Goal: Task Accomplishment & Management: Use online tool/utility

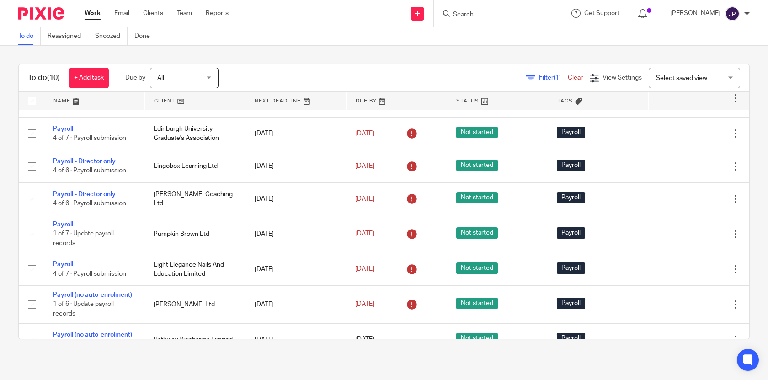
scroll to position [130, 0]
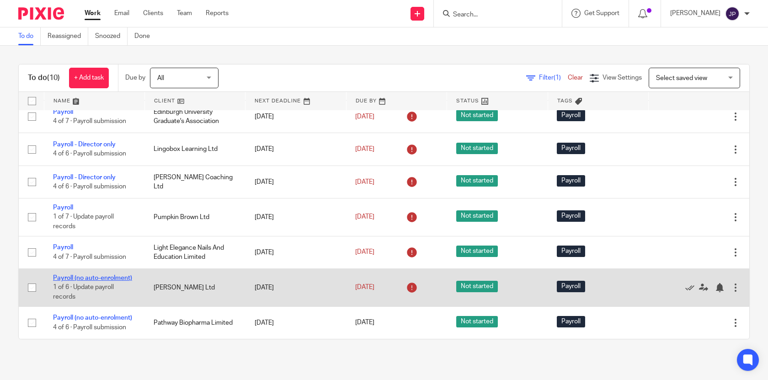
click at [97, 276] on link "Payroll (no auto-enrolment)" at bounding box center [92, 278] width 79 height 6
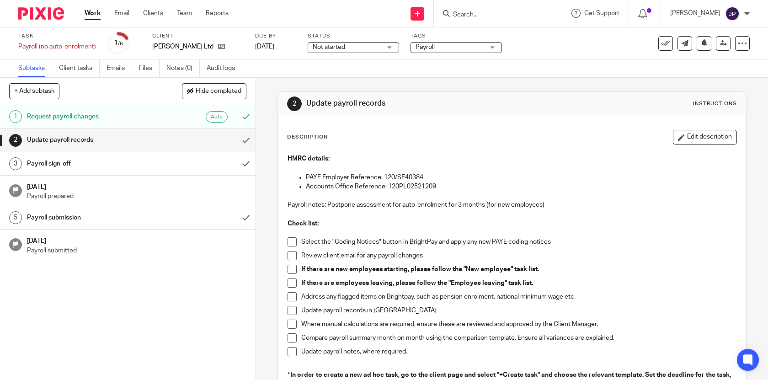
scroll to position [54, 0]
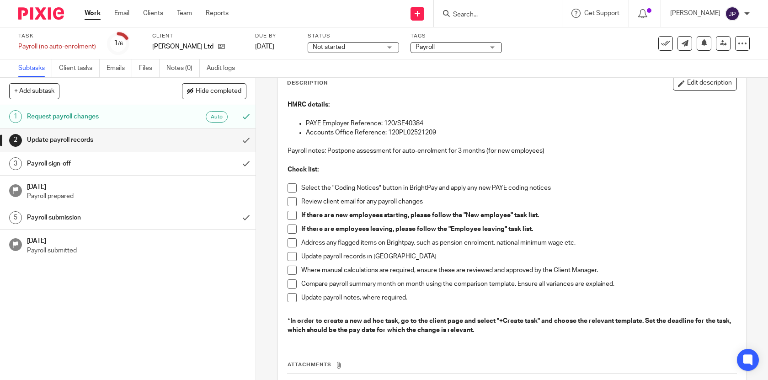
click at [291, 189] on span at bounding box center [292, 187] width 9 height 9
click at [291, 204] on span at bounding box center [292, 201] width 9 height 9
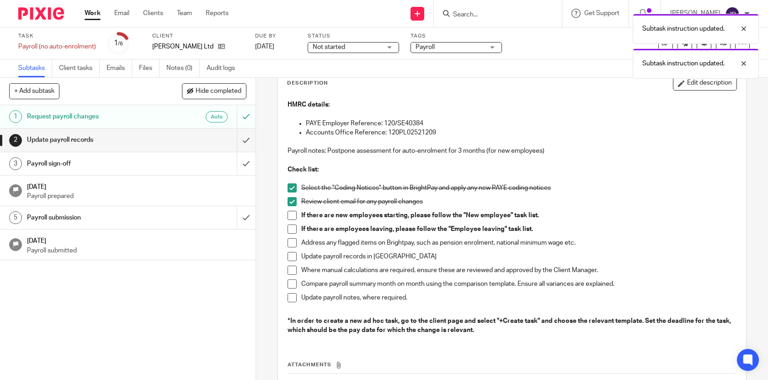
click at [291, 217] on span at bounding box center [292, 215] width 9 height 9
click at [293, 230] on span at bounding box center [292, 229] width 9 height 9
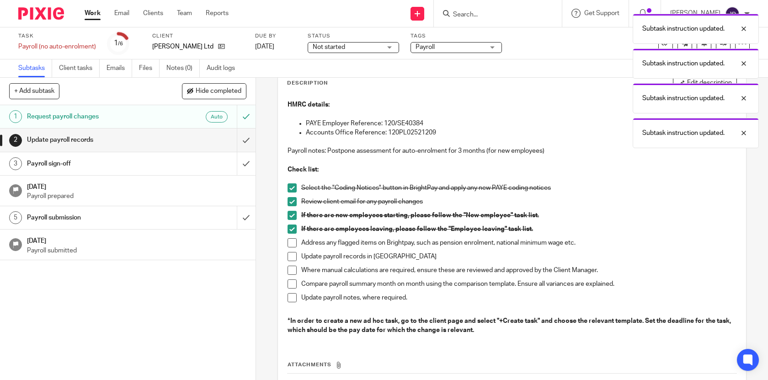
click at [293, 243] on span at bounding box center [292, 242] width 9 height 9
click at [294, 258] on span at bounding box center [292, 256] width 9 height 9
click at [293, 276] on li "Where manual calculations are required, ensure these are reviewed and approved …" at bounding box center [513, 273] width 450 height 14
click at [293, 271] on span at bounding box center [292, 270] width 9 height 9
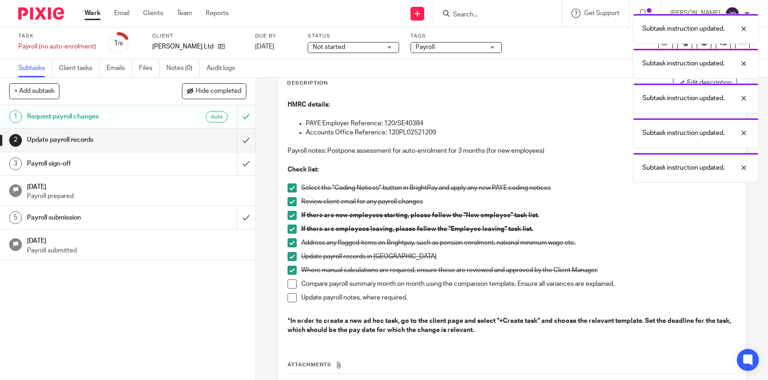
click at [293, 282] on span at bounding box center [292, 283] width 9 height 9
click at [293, 294] on span at bounding box center [292, 297] width 9 height 9
click at [247, 140] on input "submit" at bounding box center [128, 140] width 256 height 23
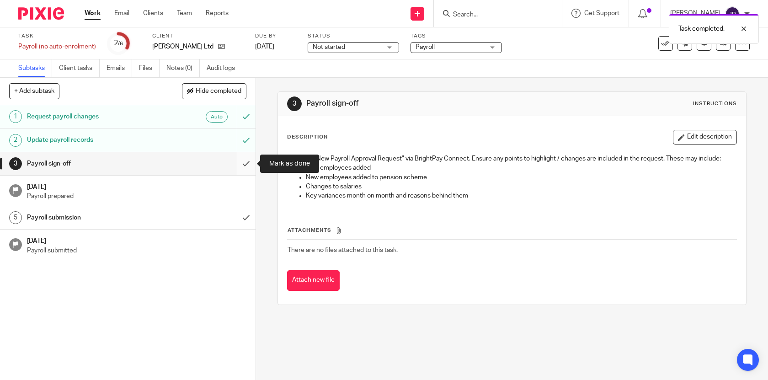
click at [246, 161] on input "submit" at bounding box center [128, 163] width 256 height 23
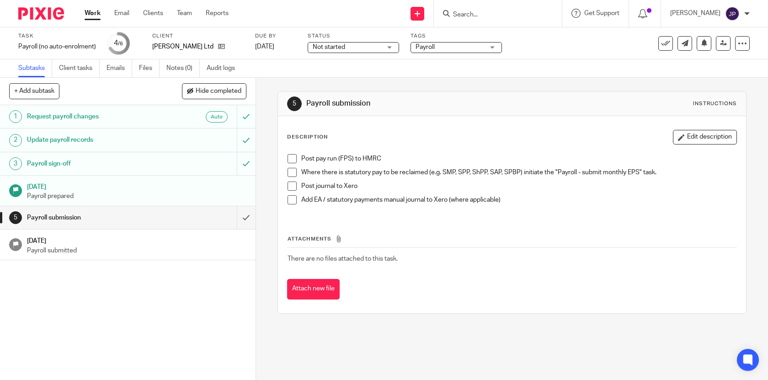
click at [84, 14] on div "Work Email Clients Team Reports Work Email Clients Team Reports Settings" at bounding box center [158, 13] width 167 height 27
click at [94, 16] on link "Work" at bounding box center [93, 13] width 16 height 9
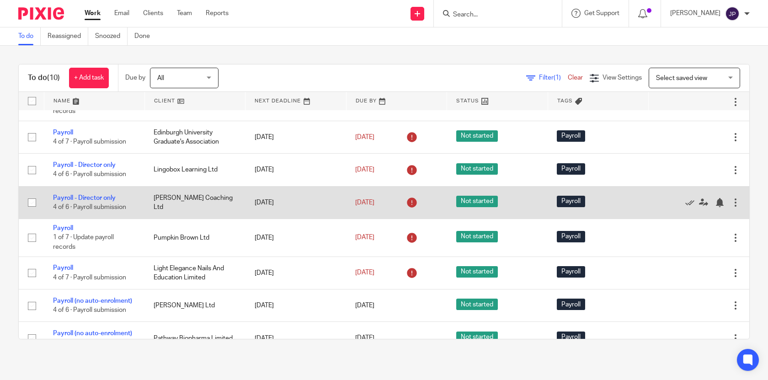
scroll to position [124, 0]
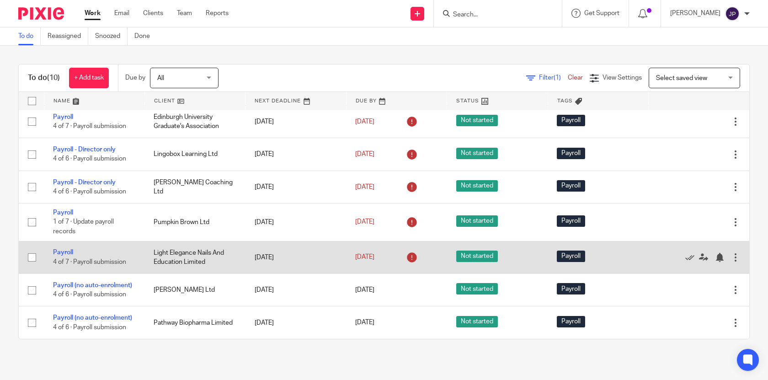
click at [188, 258] on td "Light Elegance Nails And Education Limited" at bounding box center [195, 257] width 101 height 32
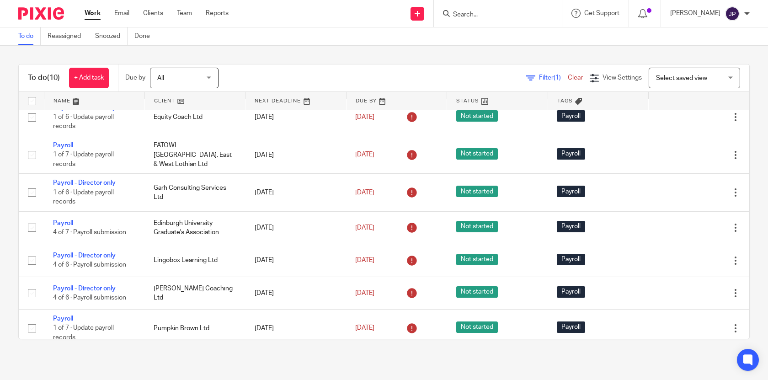
scroll to position [0, 0]
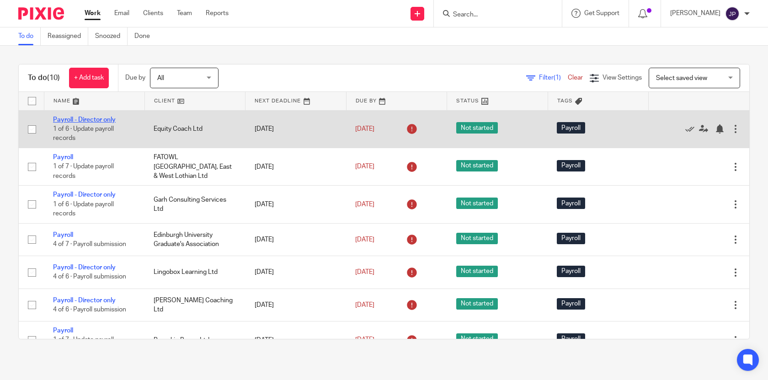
click at [74, 120] on link "Payroll - Director only" at bounding box center [84, 120] width 63 height 6
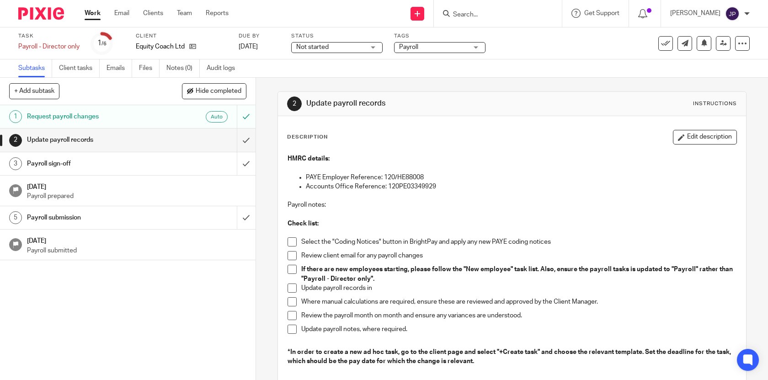
click at [293, 239] on span at bounding box center [292, 241] width 9 height 9
click at [293, 256] on span at bounding box center [292, 255] width 9 height 9
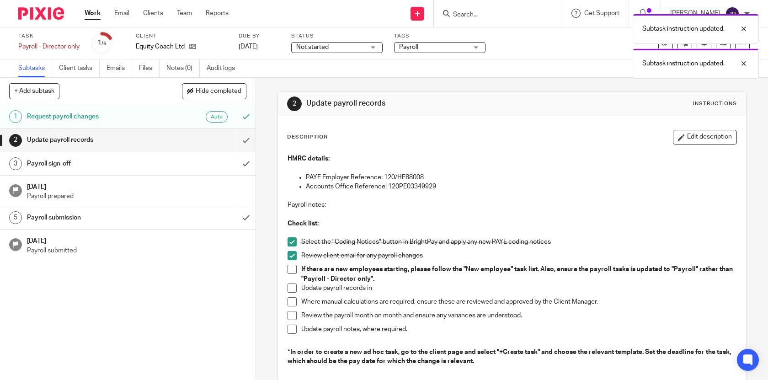
click at [293, 273] on span at bounding box center [292, 269] width 9 height 9
click at [293, 287] on span at bounding box center [292, 288] width 9 height 9
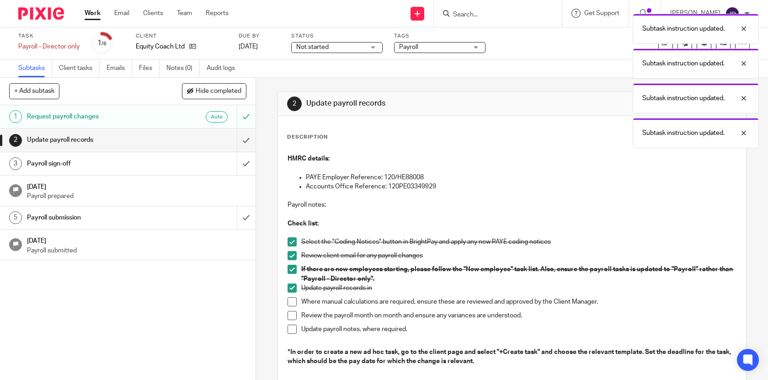
click at [293, 300] on span at bounding box center [292, 301] width 9 height 9
click at [293, 317] on span at bounding box center [292, 315] width 9 height 9
click at [293, 328] on span at bounding box center [292, 329] width 9 height 9
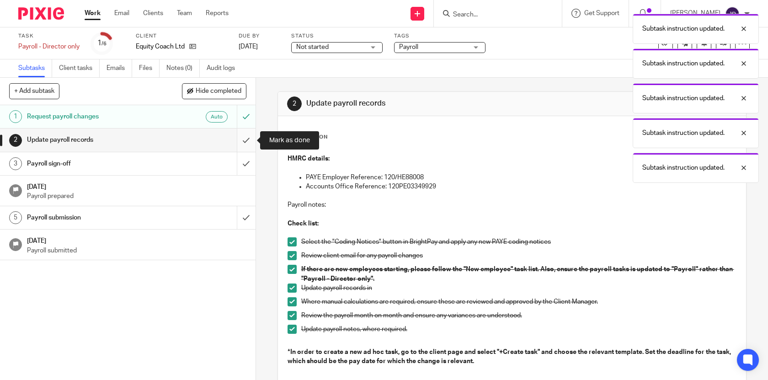
click at [247, 136] on input "submit" at bounding box center [128, 140] width 256 height 23
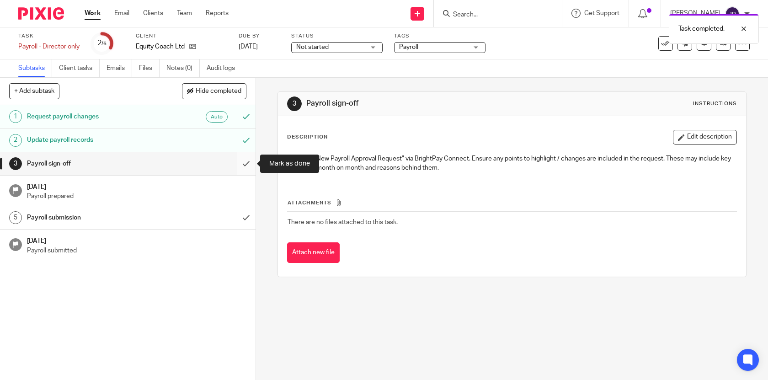
click at [252, 166] on input "submit" at bounding box center [128, 163] width 256 height 23
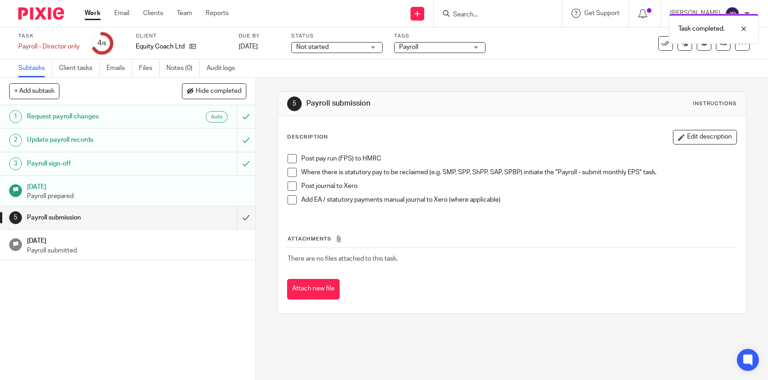
click at [296, 161] on span at bounding box center [292, 158] width 9 height 9
click at [296, 175] on span at bounding box center [292, 172] width 9 height 9
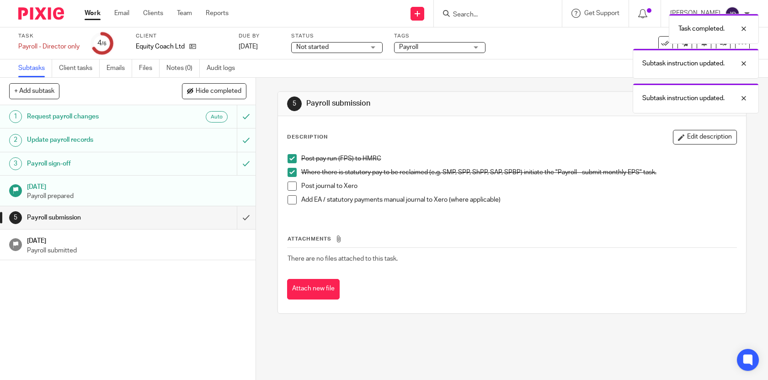
click at [296, 183] on span at bounding box center [292, 186] width 9 height 9
click at [295, 201] on span at bounding box center [292, 199] width 9 height 9
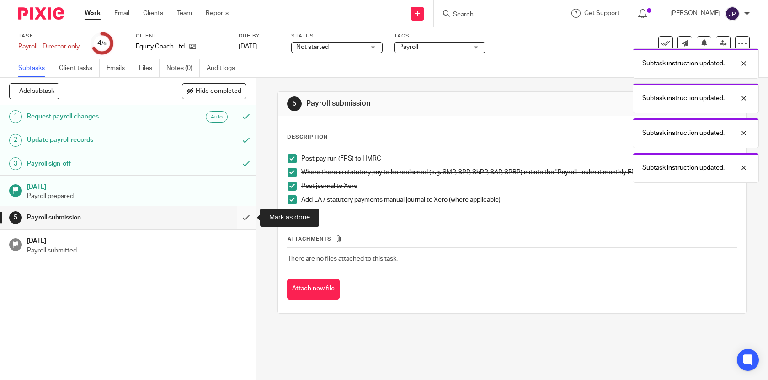
click at [248, 220] on input "submit" at bounding box center [128, 217] width 256 height 23
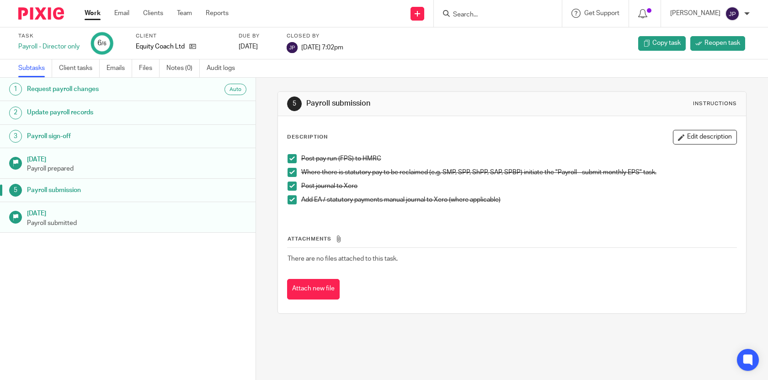
click at [91, 14] on link "Work" at bounding box center [93, 13] width 16 height 9
